Goal: Information Seeking & Learning: Learn about a topic

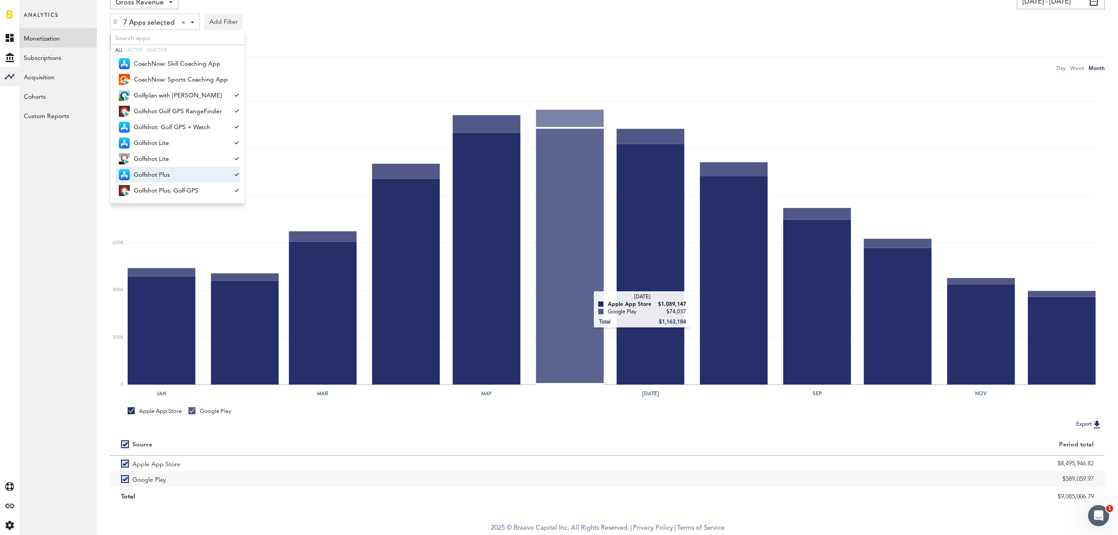
scroll to position [74, 0]
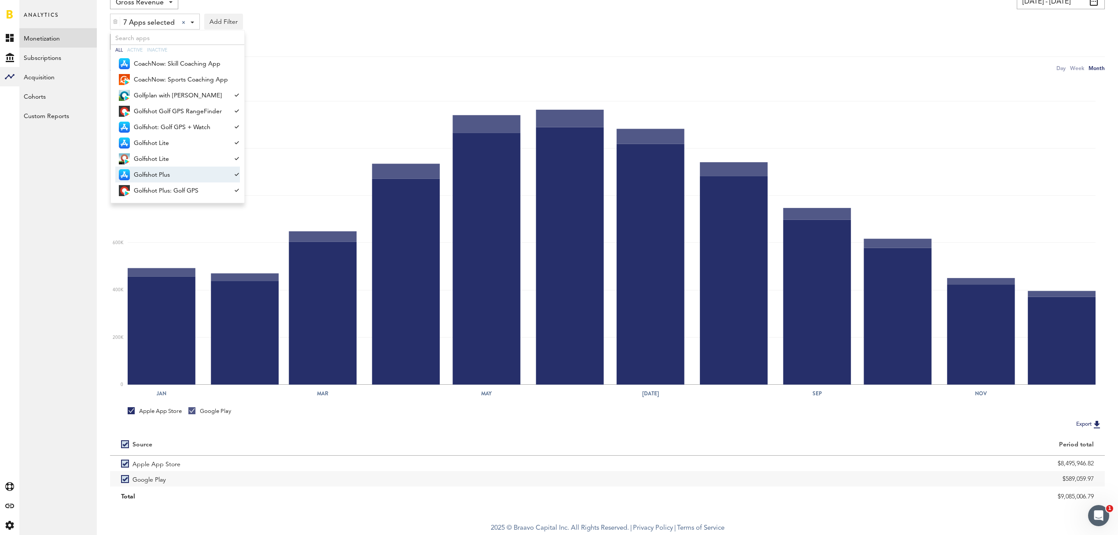
click at [752, 53] on div "Gross Revenue Net Revenue Gross Revenue Profit [DATE] - [DATE] Last 30 days Las…" at bounding box center [607, 32] width 995 height 79
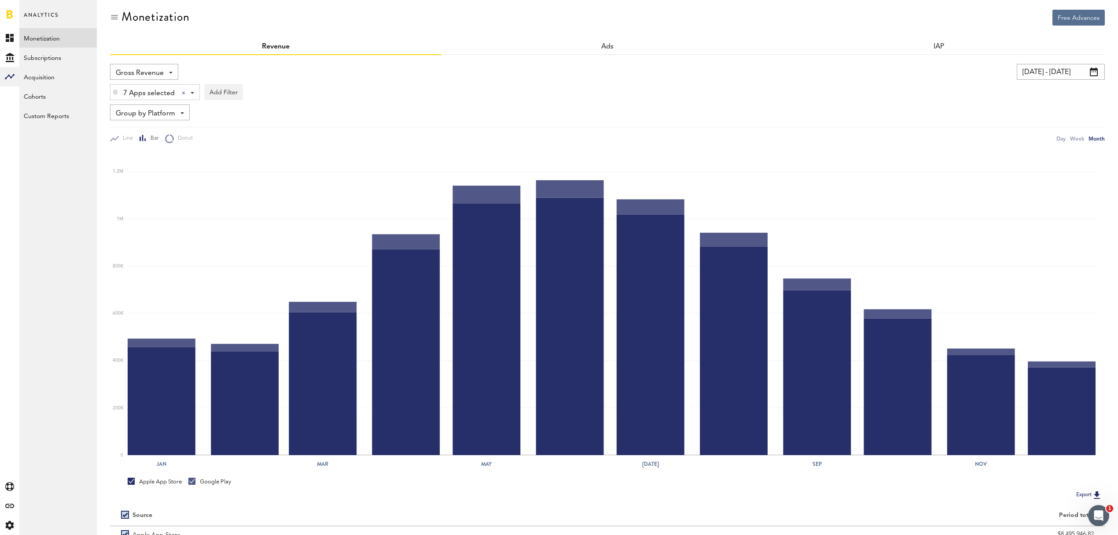
scroll to position [0, 0]
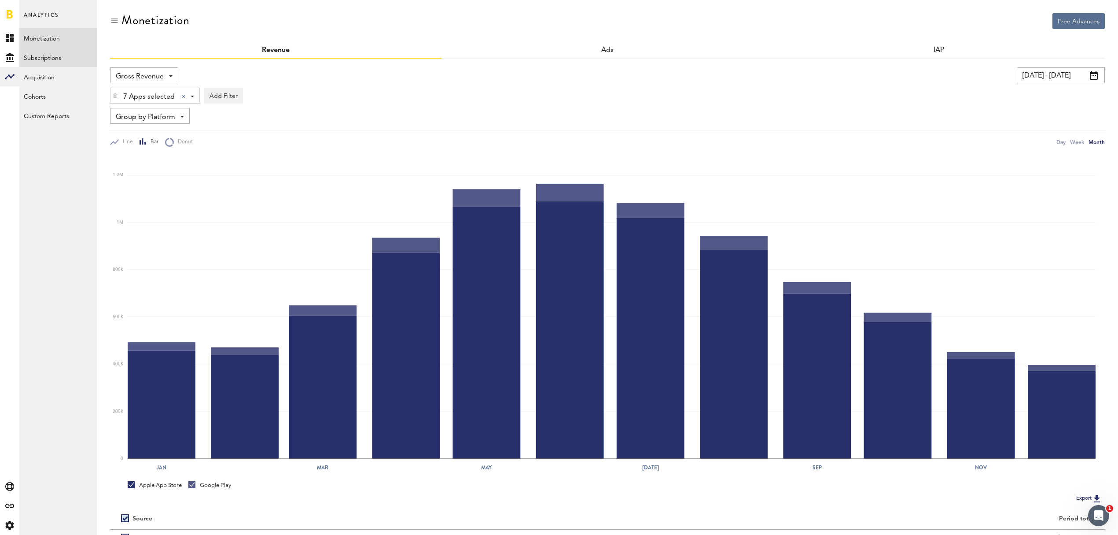
click at [48, 62] on link "Subscriptions" at bounding box center [57, 57] width 77 height 19
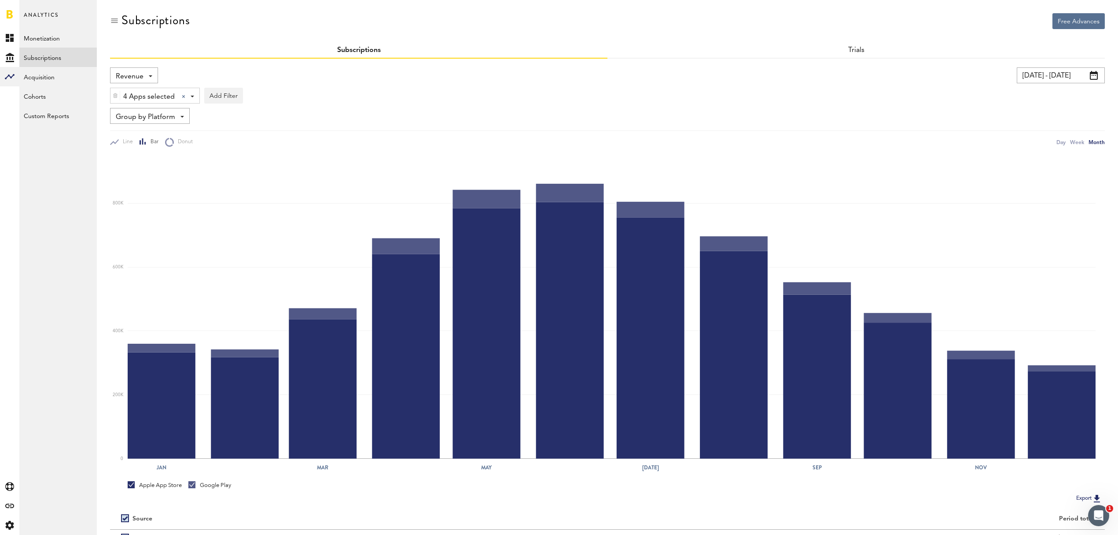
click at [150, 71] on div "Revenue Revenue MRR Actives Trial Status Billing Retries New Subscriptions Rene…" at bounding box center [134, 75] width 48 height 16
click at [152, 232] on span "Returns" at bounding box center [163, 234] width 89 height 15
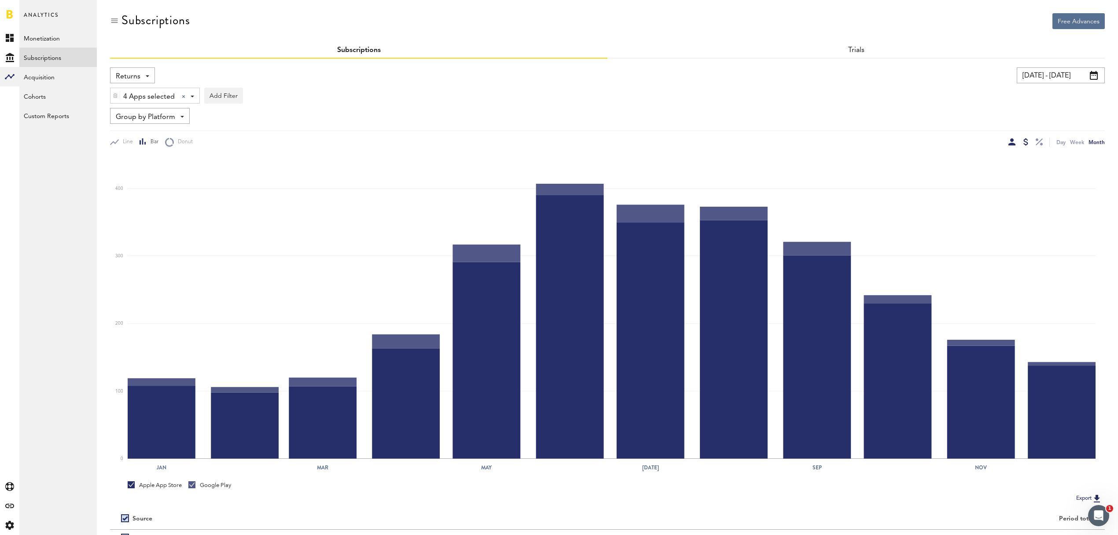
click at [1024, 140] on div at bounding box center [1026, 141] width 5 height 7
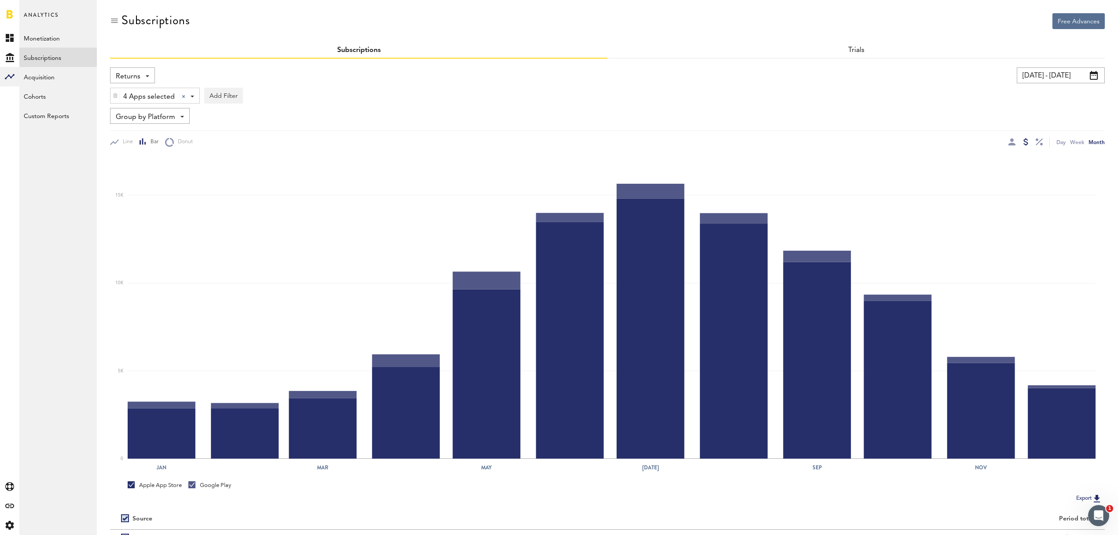
click at [191, 98] on div "4 Apps selected 4 Apps selected All Active Inactive CoachNow: Skill Coaching Ap…" at bounding box center [155, 96] width 89 height 16
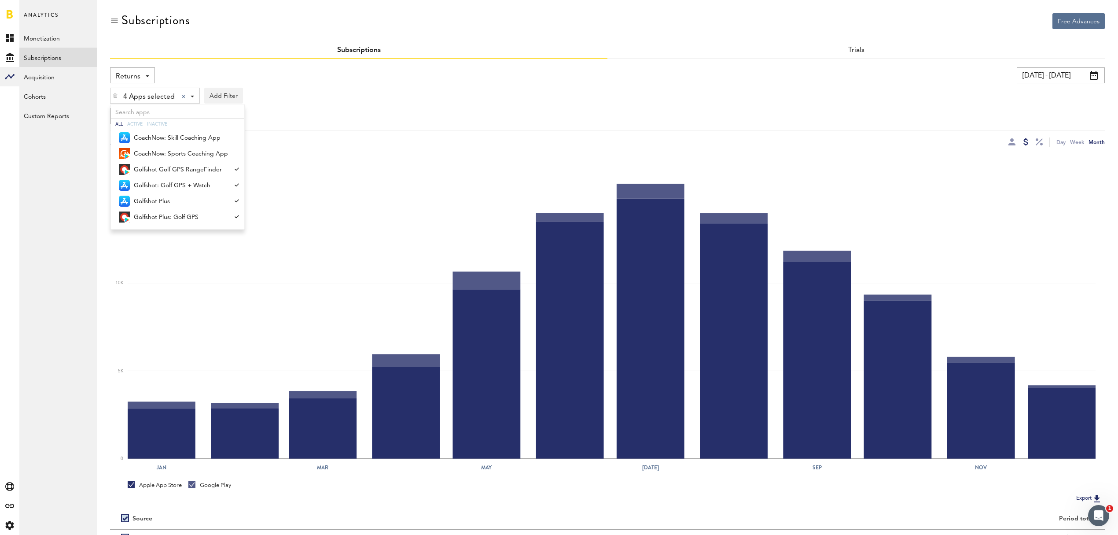
click at [693, 113] on div "Group by Platform Group by Platform Group by App Group by Subscription Group by…" at bounding box center [607, 116] width 995 height 16
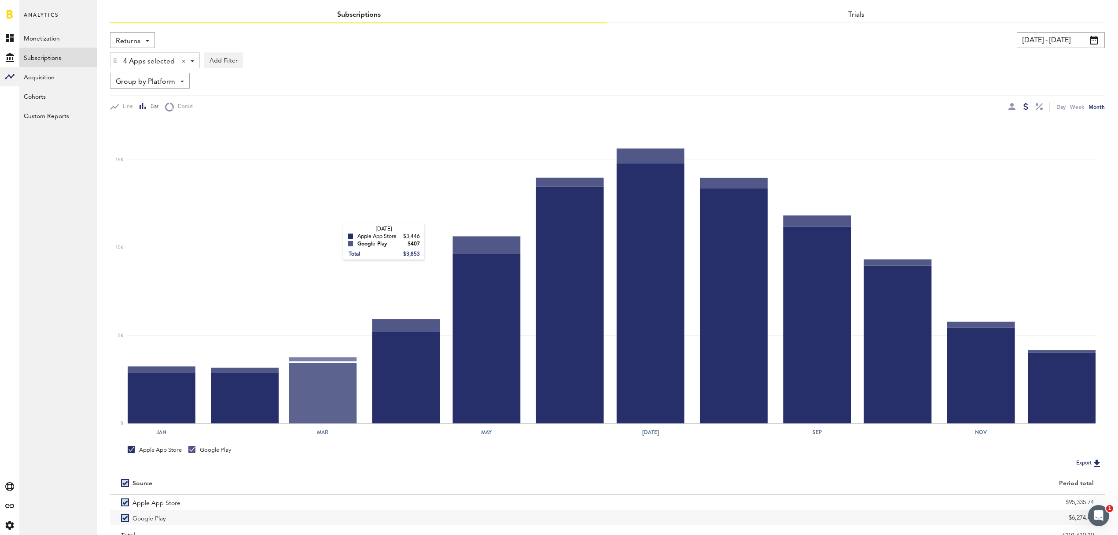
scroll to position [15, 0]
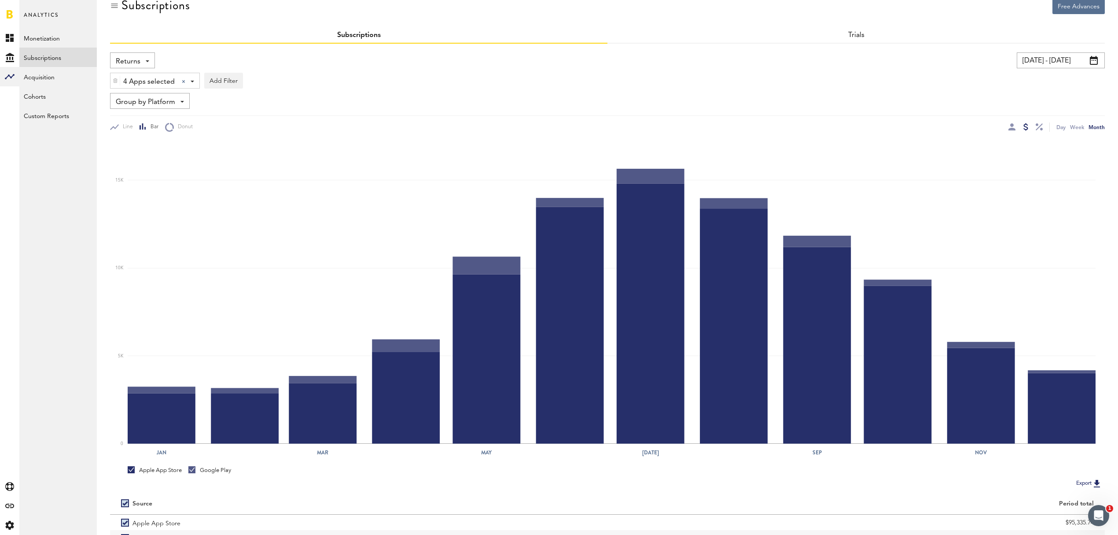
click at [192, 85] on div "4 Apps selected 4 Apps selected All Active Inactive CoachNow: Skill Coaching Ap…" at bounding box center [155, 81] width 89 height 16
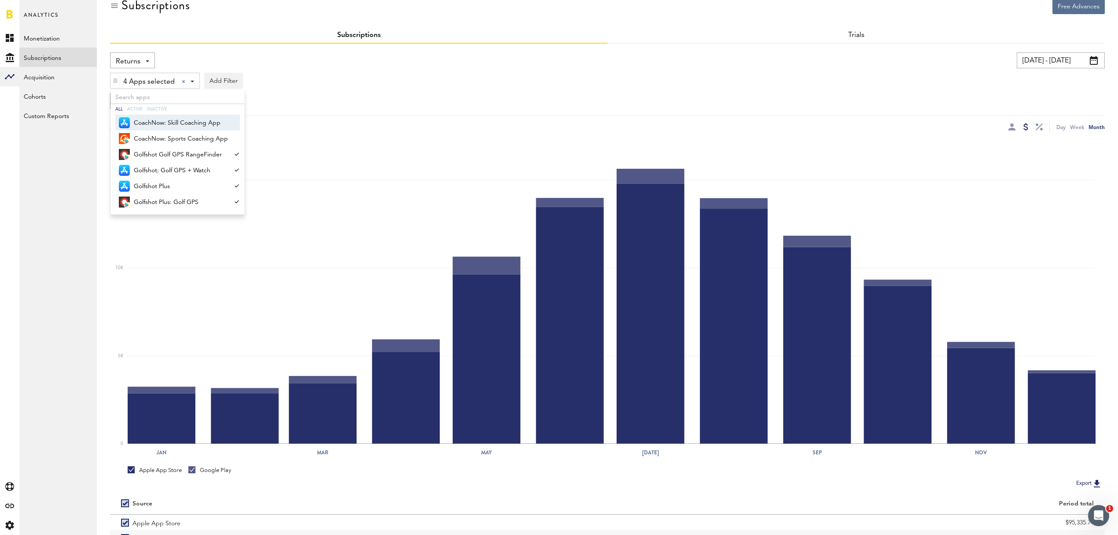
click at [441, 103] on div "Group by Platform Group by Platform Group by App Group by Subscription Group by…" at bounding box center [607, 101] width 995 height 16
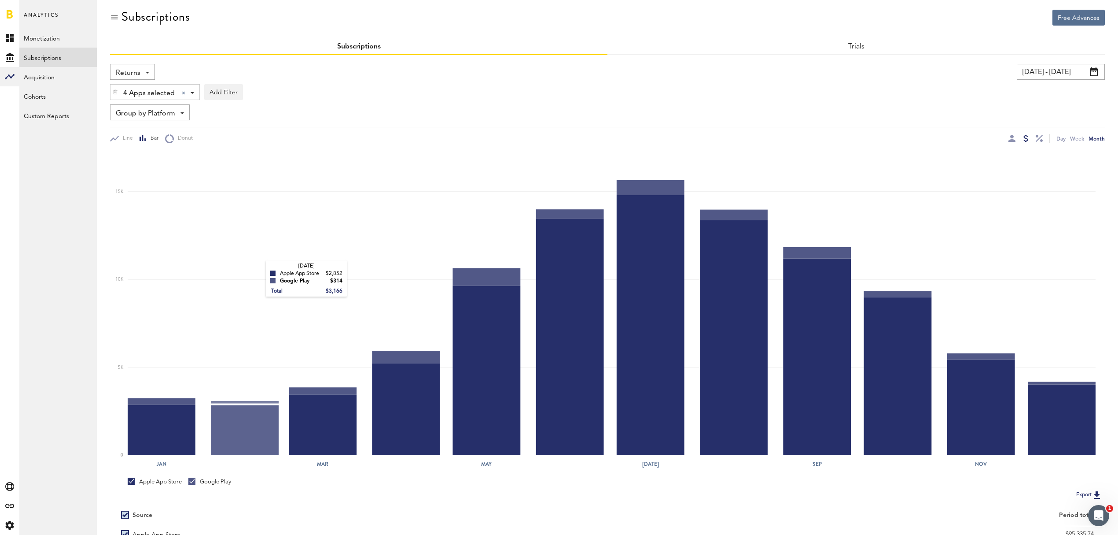
scroll to position [0, 0]
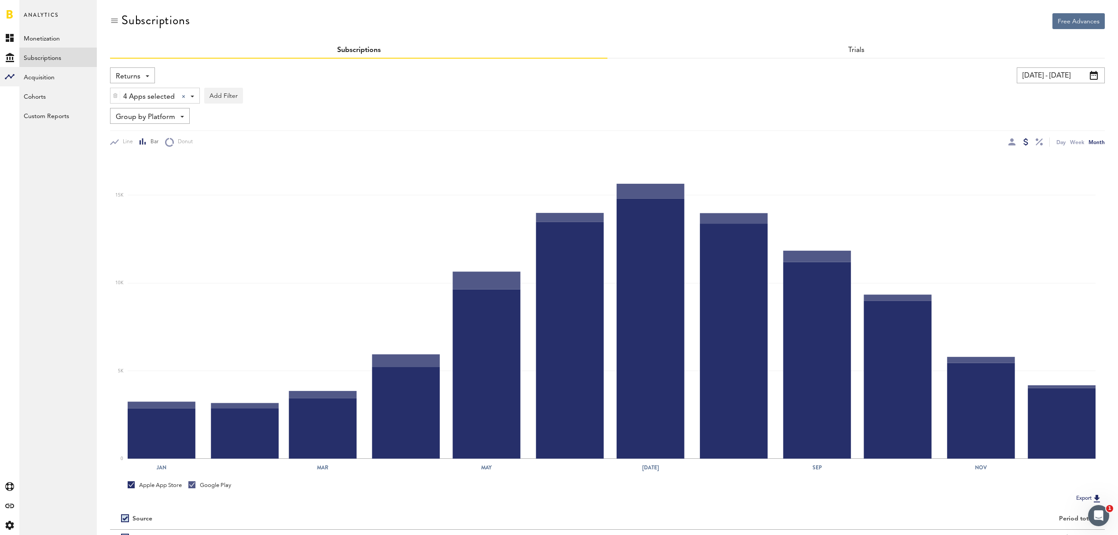
click at [184, 117] on div "Group by Platform Group by Platform Group by App Group by Subscription Group by…" at bounding box center [150, 116] width 80 height 16
click at [177, 155] on span "Group by App" at bounding box center [163, 152] width 89 height 15
click at [171, 118] on div "Group by App Group by Platform Group by App Group by Subscription Group by Subs…" at bounding box center [143, 116] width 66 height 16
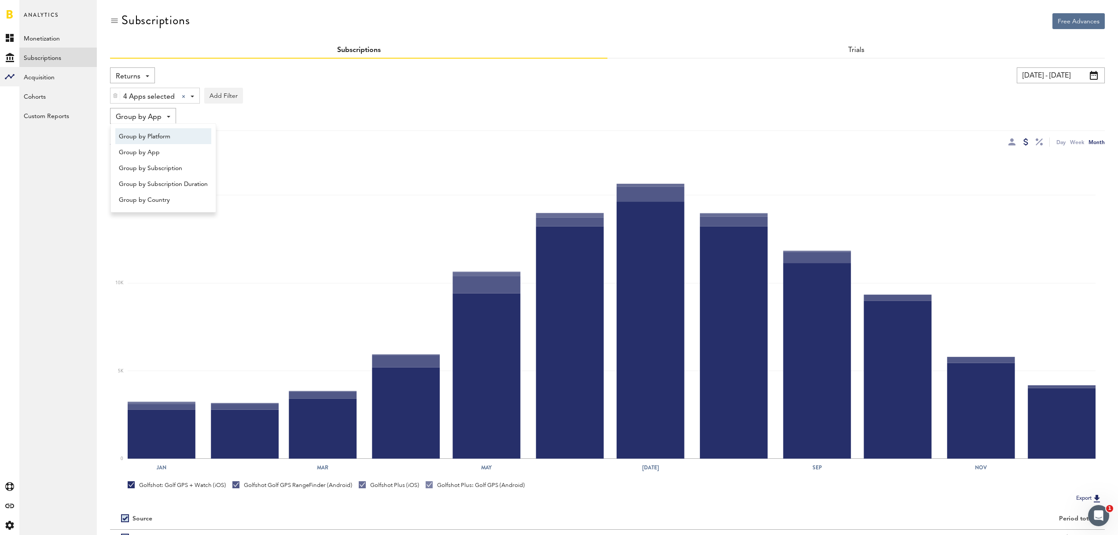
click at [171, 136] on span "Group by Platform" at bounding box center [163, 136] width 89 height 15
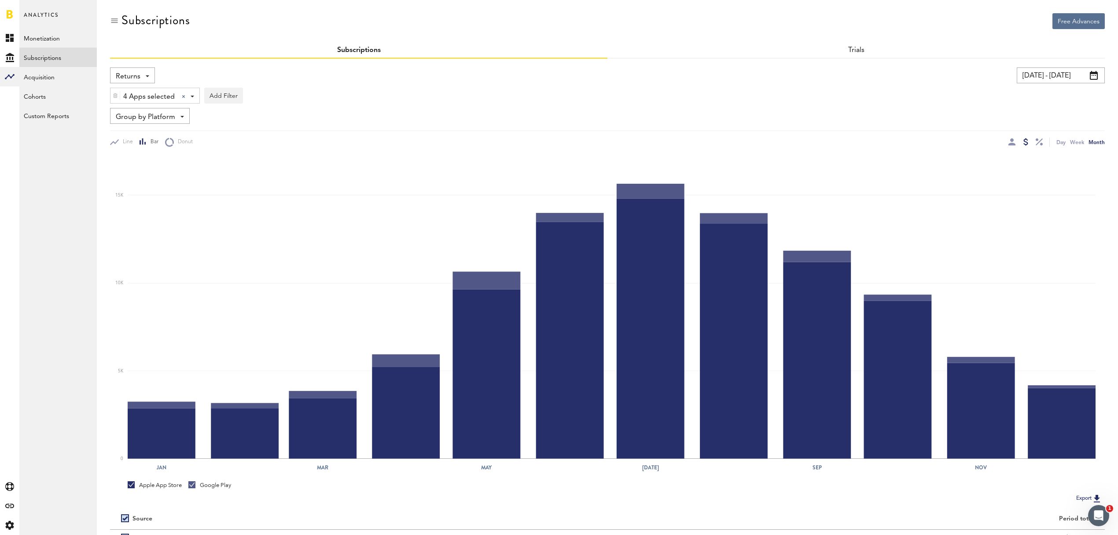
click at [181, 120] on div "Group by Platform Group by Platform Group by App Group by Subscription Group by…" at bounding box center [150, 116] width 80 height 16
click at [178, 150] on span "Group by App" at bounding box center [163, 152] width 89 height 15
click at [172, 114] on div "Group by App Group by Platform Group by App Group by Subscription Group by Subs…" at bounding box center [143, 116] width 66 height 16
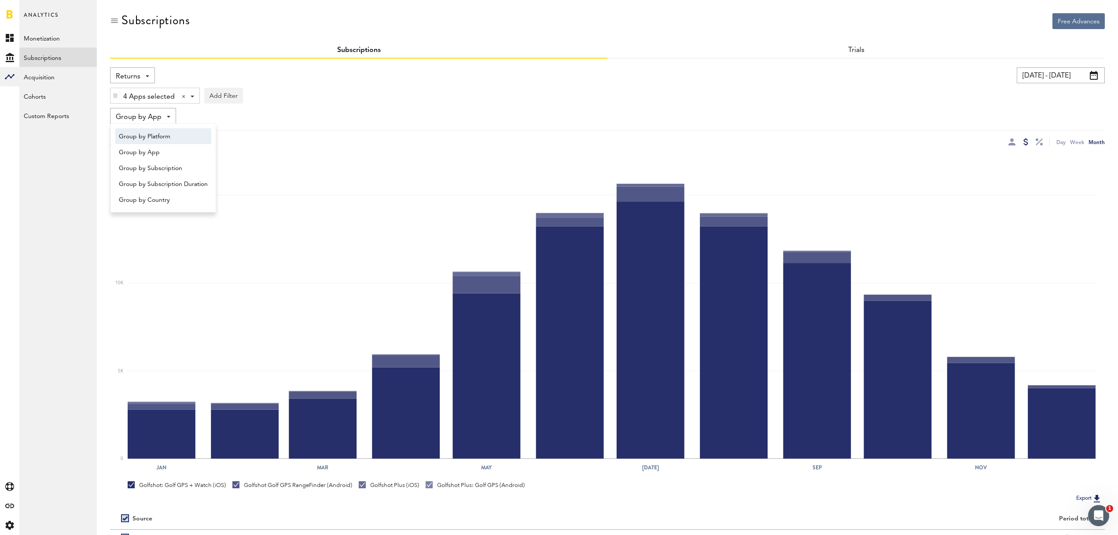
click at [171, 133] on span "Group by Platform" at bounding box center [163, 136] width 89 height 15
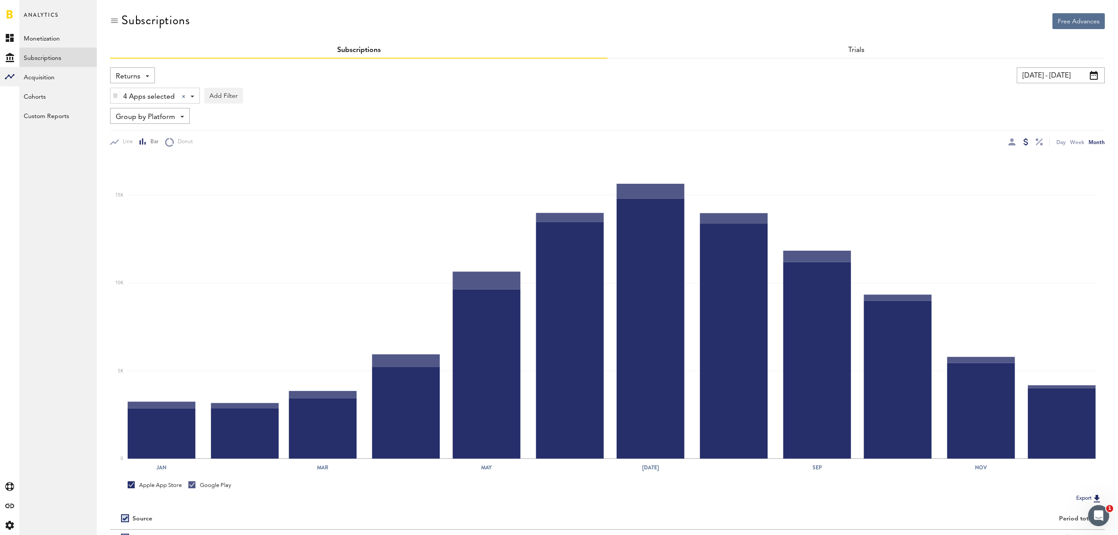
click at [177, 117] on div "Group by Platform Group by Platform Group by App Group by Subscription Group by…" at bounding box center [150, 116] width 80 height 16
click at [245, 115] on div "Group by Platform Group by Platform Group by App Group by Subscription Group by…" at bounding box center [607, 116] width 995 height 16
click at [115, 95] on img at bounding box center [115, 95] width 5 height 6
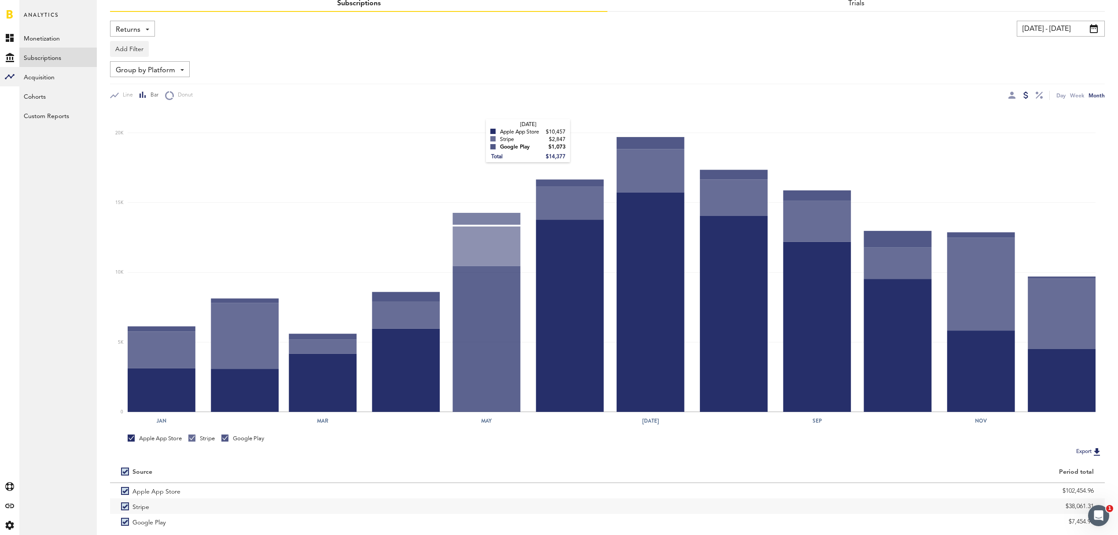
scroll to position [89, 0]
